Goal: Transaction & Acquisition: Book appointment/travel/reservation

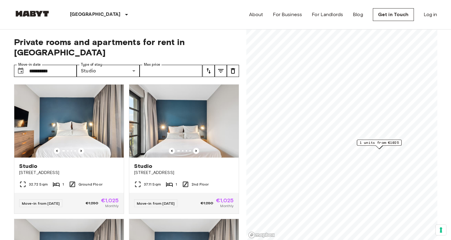
click at [28, 16] on img at bounding box center [32, 14] width 36 height 6
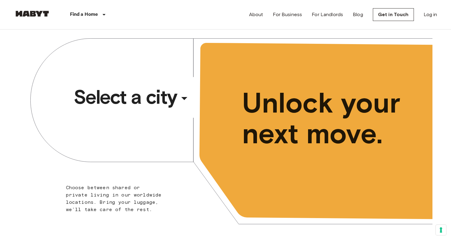
click at [143, 91] on span "Select a city" at bounding box center [125, 97] width 103 height 24
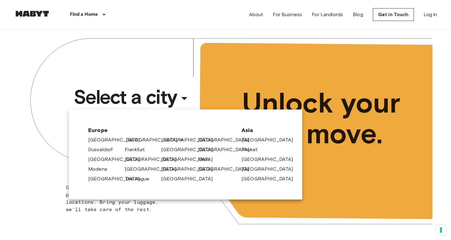
click at [133, 139] on link "[GEOGRAPHIC_DATA]" at bounding box center [155, 139] width 58 height 7
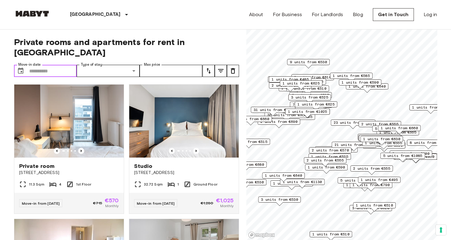
click at [48, 65] on input "Move-in date" at bounding box center [53, 71] width 48 height 12
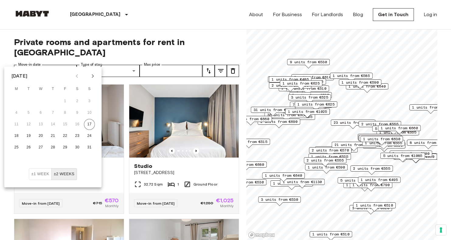
click at [94, 76] on icon "Next month" at bounding box center [92, 75] width 7 height 7
click at [19, 100] on button "1" at bounding box center [16, 101] width 11 height 11
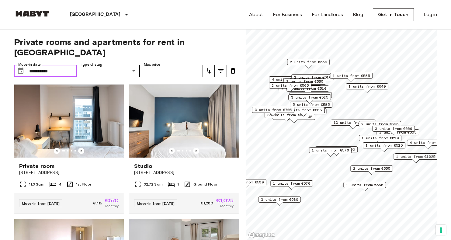
type input "**********"
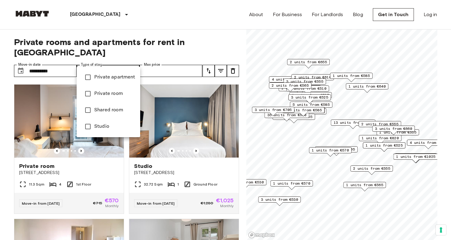
click at [106, 125] on span "Studio" at bounding box center [114, 126] width 41 height 7
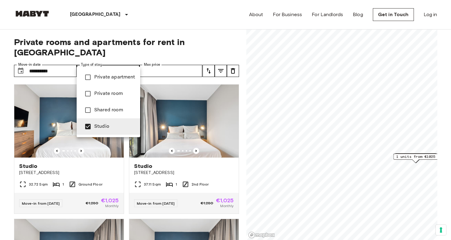
click at [203, 31] on div at bounding box center [225, 120] width 451 height 240
click at [120, 72] on li "Private apartment" at bounding box center [108, 77] width 63 height 16
type input "**********"
click at [141, 29] on div at bounding box center [225, 120] width 451 height 240
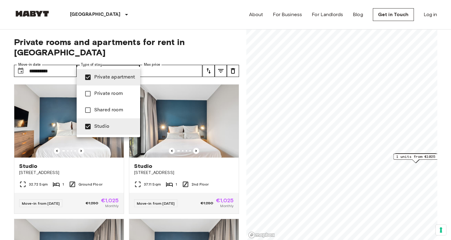
click at [126, 16] on div at bounding box center [225, 120] width 451 height 240
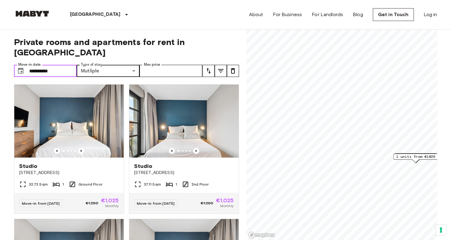
click at [66, 65] on input "**********" at bounding box center [53, 71] width 48 height 12
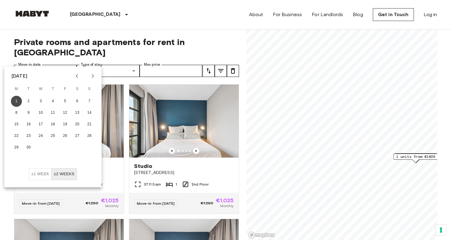
click at [19, 101] on button "1" at bounding box center [16, 101] width 11 height 11
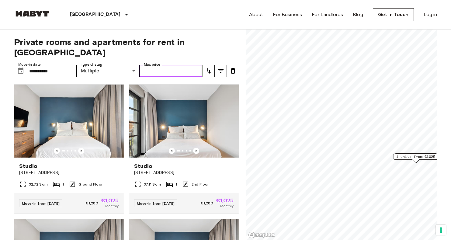
click at [180, 65] on input "Max price" at bounding box center [170, 71] width 63 height 12
click at [211, 67] on icon "tune" at bounding box center [208, 70] width 7 height 7
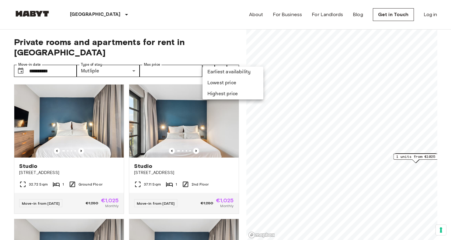
click at [216, 50] on div at bounding box center [225, 120] width 451 height 240
click at [219, 67] on icon "tune" at bounding box center [220, 70] width 7 height 7
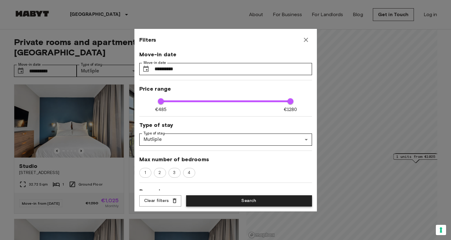
click at [259, 198] on button "Search" at bounding box center [249, 200] width 126 height 11
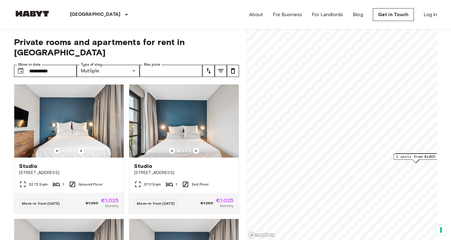
click at [20, 19] on div "[GEOGRAPHIC_DATA] [GEOGRAPHIC_DATA] [GEOGRAPHIC_DATA] [GEOGRAPHIC_DATA] [GEOGRA…" at bounding box center [82, 14] width 136 height 29
click at [23, 17] on link at bounding box center [32, 15] width 36 height 8
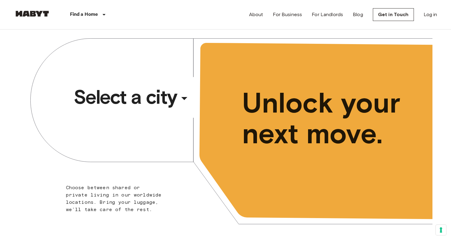
click at [147, 103] on span "Select a city" at bounding box center [125, 97] width 103 height 24
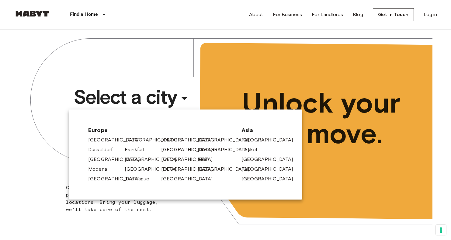
click at [132, 140] on link "[GEOGRAPHIC_DATA]" at bounding box center [155, 139] width 58 height 7
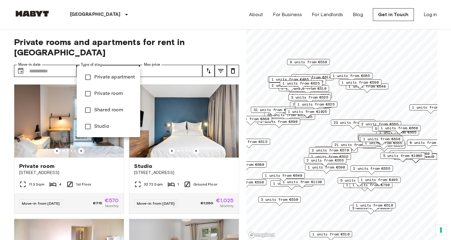
click at [54, 61] on div at bounding box center [225, 120] width 451 height 240
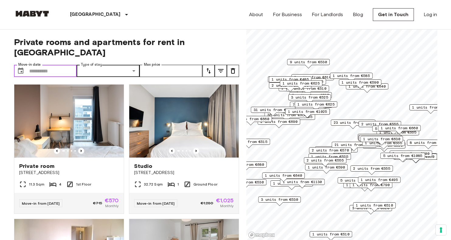
click at [53, 65] on input "Move-in date" at bounding box center [53, 71] width 48 height 12
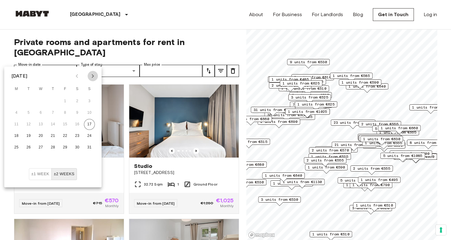
click at [92, 75] on icon "Next month" at bounding box center [92, 75] width 7 height 7
click at [19, 99] on button "1" at bounding box center [16, 101] width 11 height 11
type input "**********"
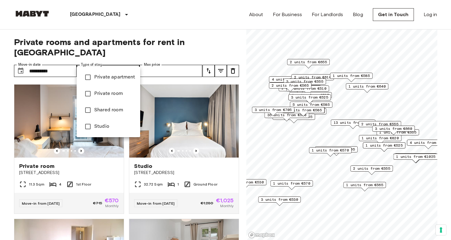
click at [114, 129] on span "Studio" at bounding box center [114, 126] width 41 height 7
type input "******"
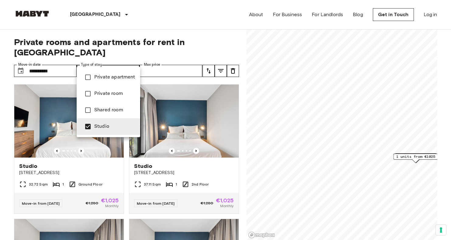
click at [177, 69] on div at bounding box center [225, 120] width 451 height 240
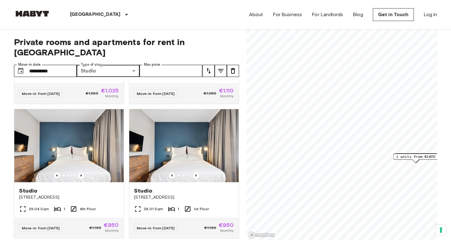
scroll to position [0, 0]
